Goal: Task Accomplishment & Management: Manage account settings

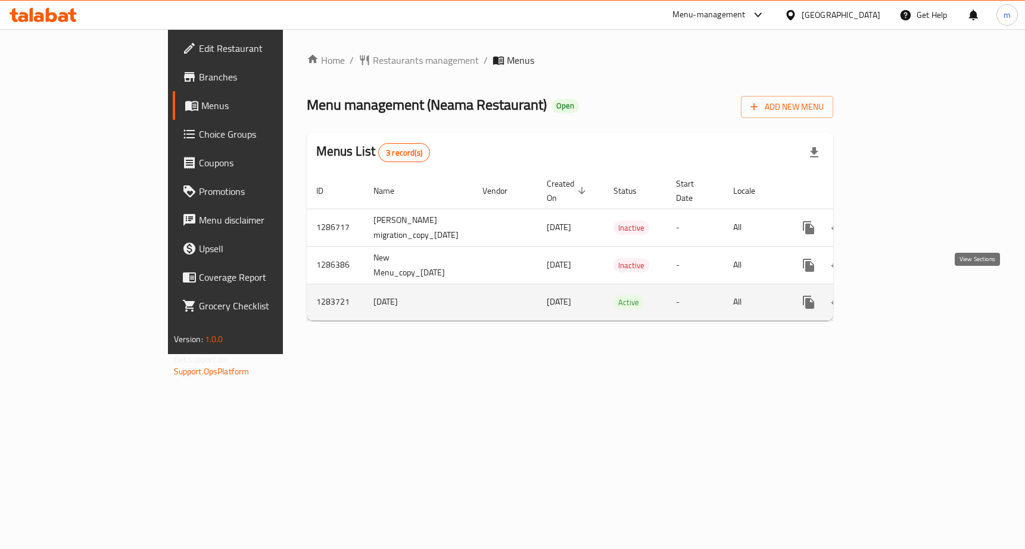
click at [902, 295] on icon "enhanced table" at bounding box center [895, 302] width 14 height 14
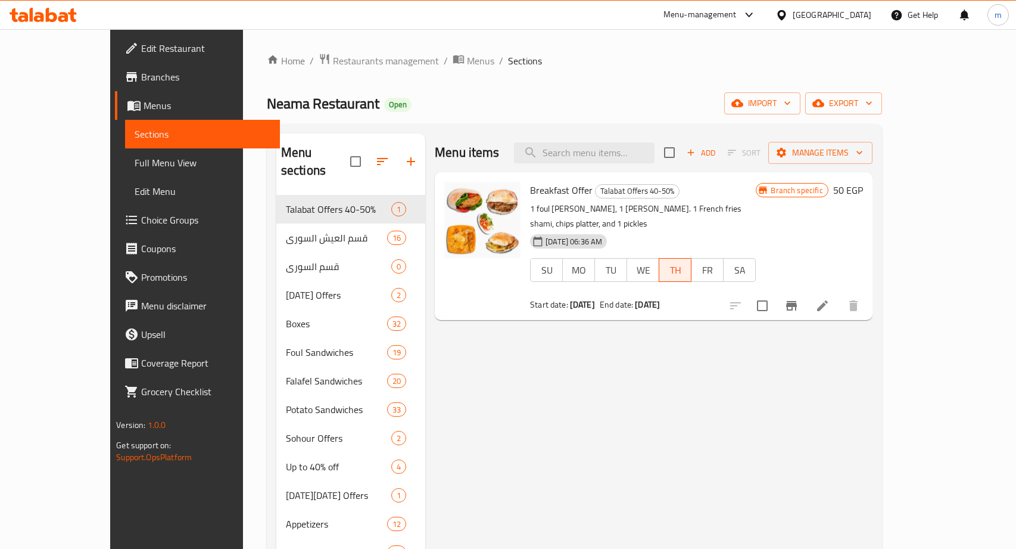
click at [644, 141] on div "Menu items Add Sort Manage items" at bounding box center [654, 152] width 438 height 39
click at [642, 147] on input "search" at bounding box center [584, 152] width 141 height 21
paste input "Foul Neama Sandwich"
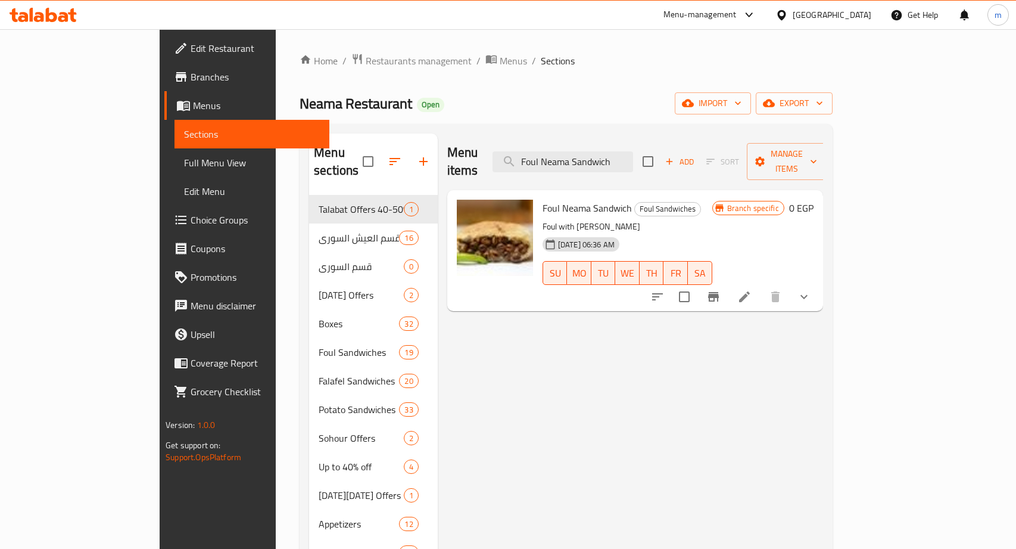
type input "Foul Neama Sandwich"
click at [752, 290] on icon at bounding box center [745, 297] width 14 height 14
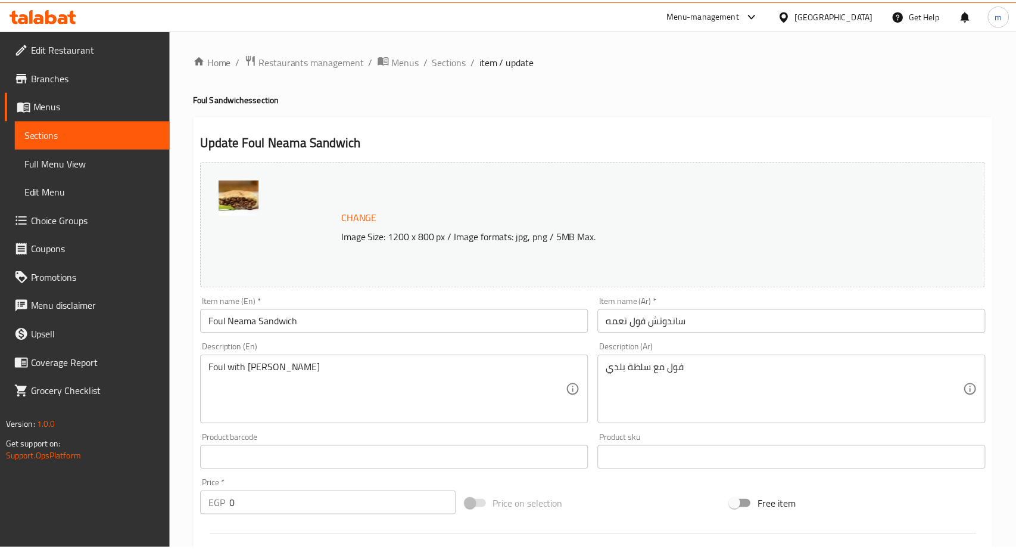
scroll to position [372, 0]
